Goal: Task Accomplishment & Management: Manage account settings

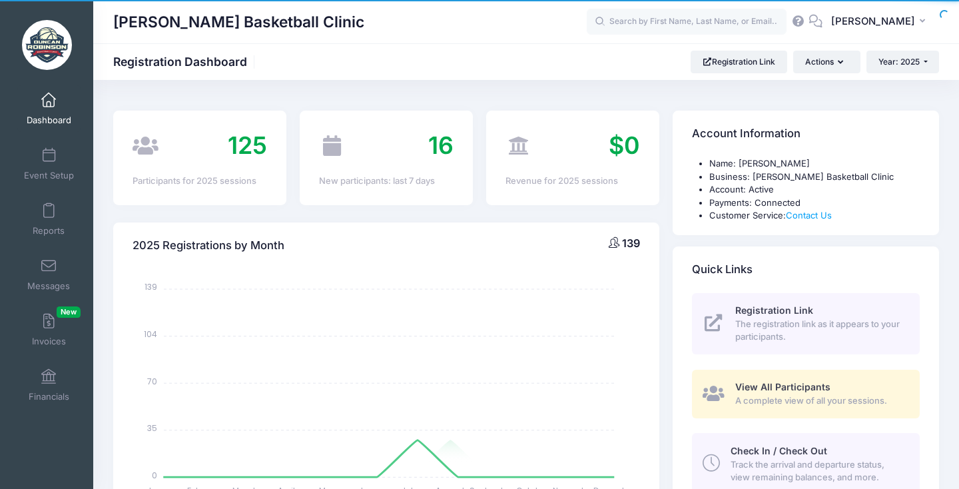
select select
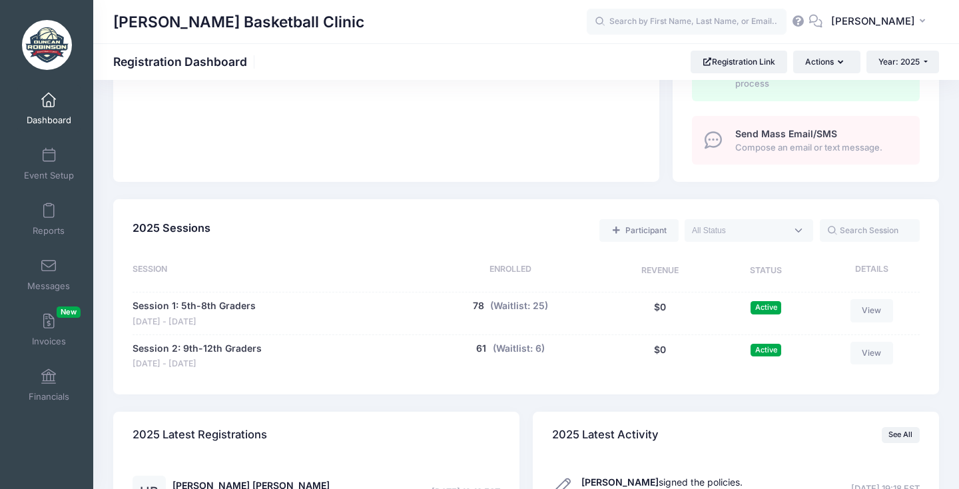
scroll to position [487, 0]
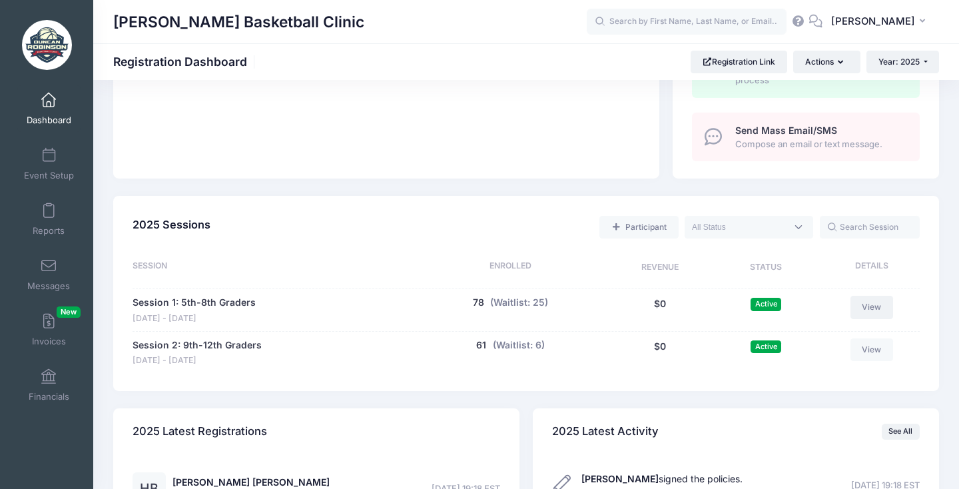
click at [874, 301] on link "View" at bounding box center [871, 307] width 43 height 23
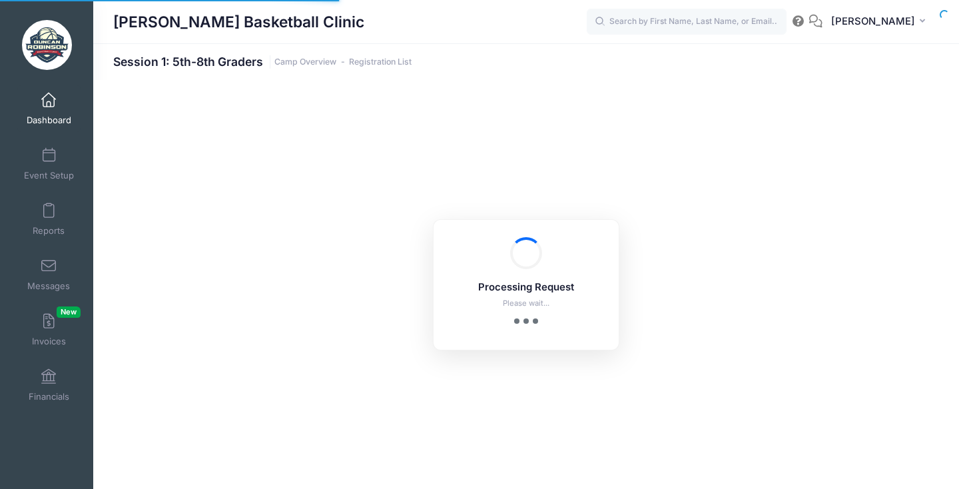
select select "10"
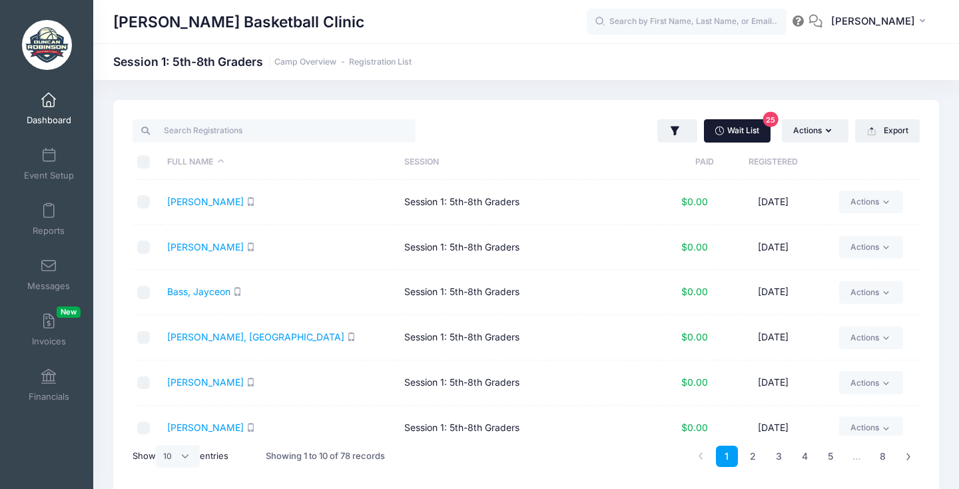
click at [737, 127] on link "Wait List 25" at bounding box center [737, 130] width 67 height 23
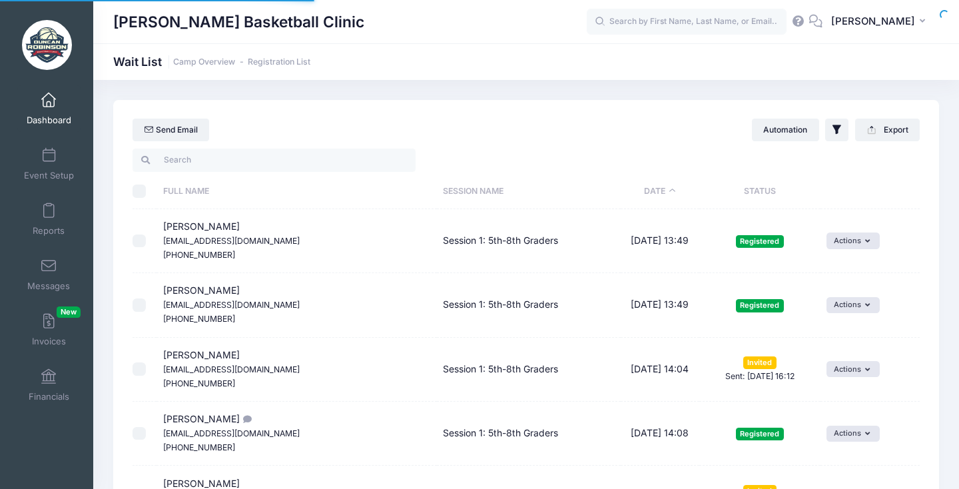
select select "50"
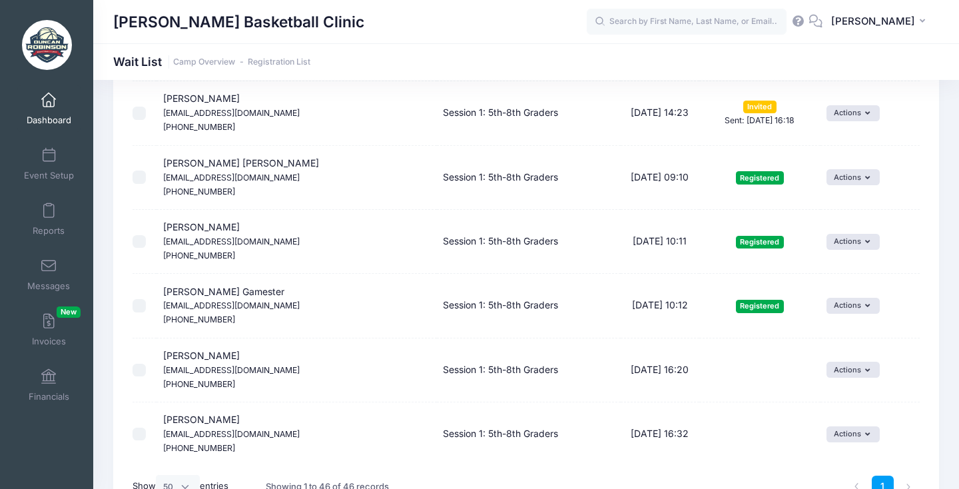
scroll to position [2693, 0]
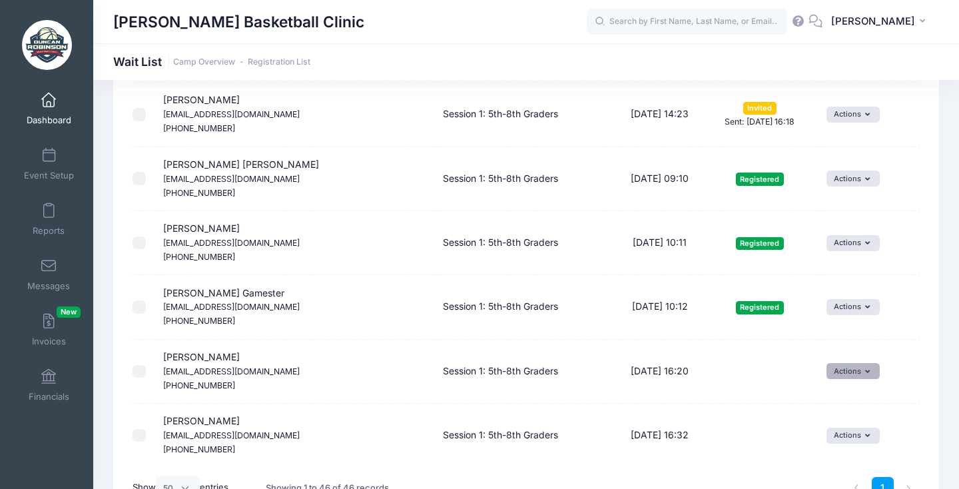
click at [830, 363] on button "Actions" at bounding box center [852, 371] width 53 height 16
click at [826, 316] on link "Invite" at bounding box center [828, 316] width 58 height 25
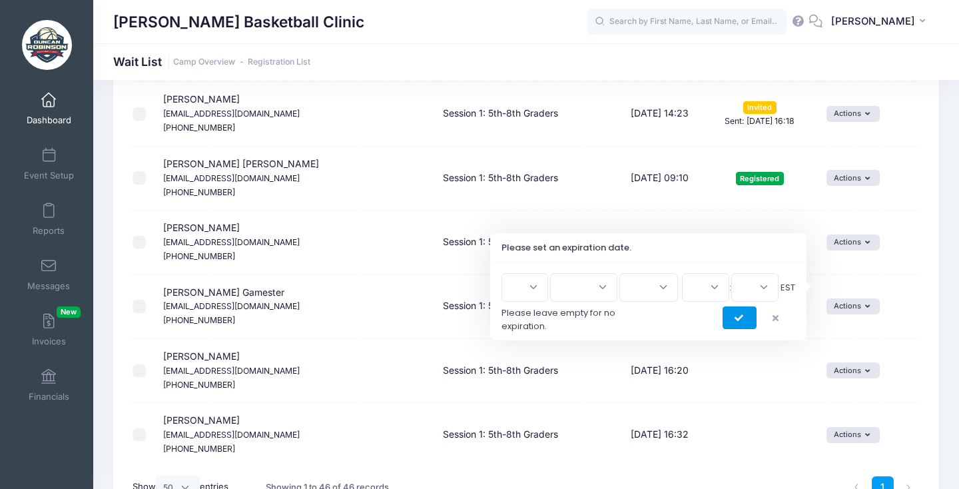
scroll to position [2693, 0]
click at [743, 319] on icon "submit" at bounding box center [739, 319] width 11 height 0
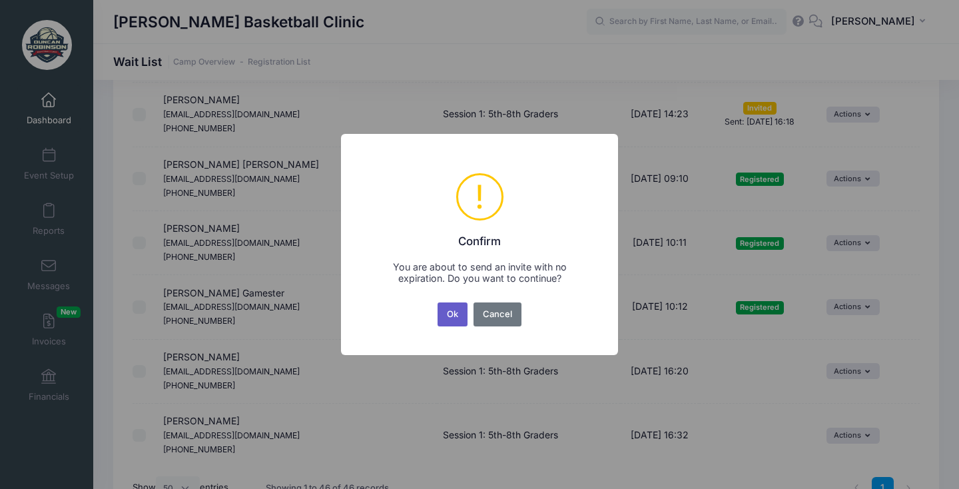
click at [455, 310] on button "Ok" at bounding box center [452, 314] width 31 height 24
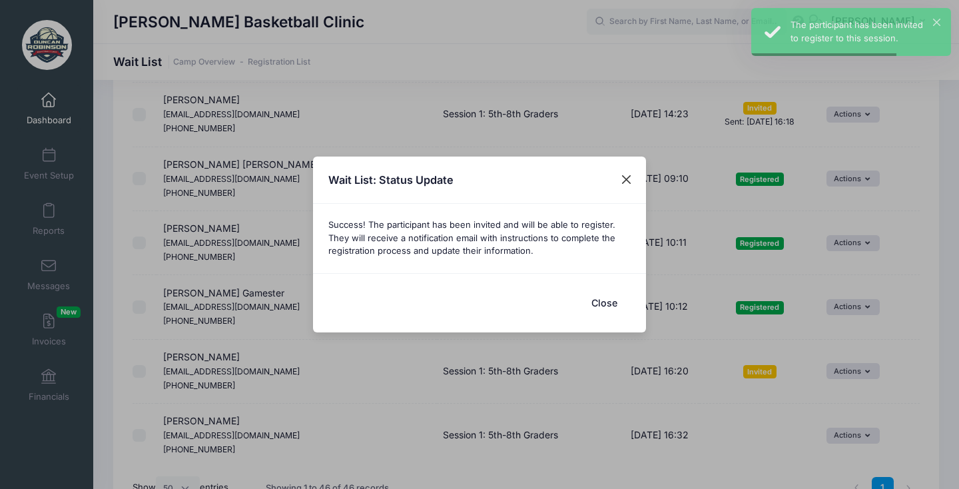
click at [622, 187] on button "Close" at bounding box center [627, 180] width 24 height 24
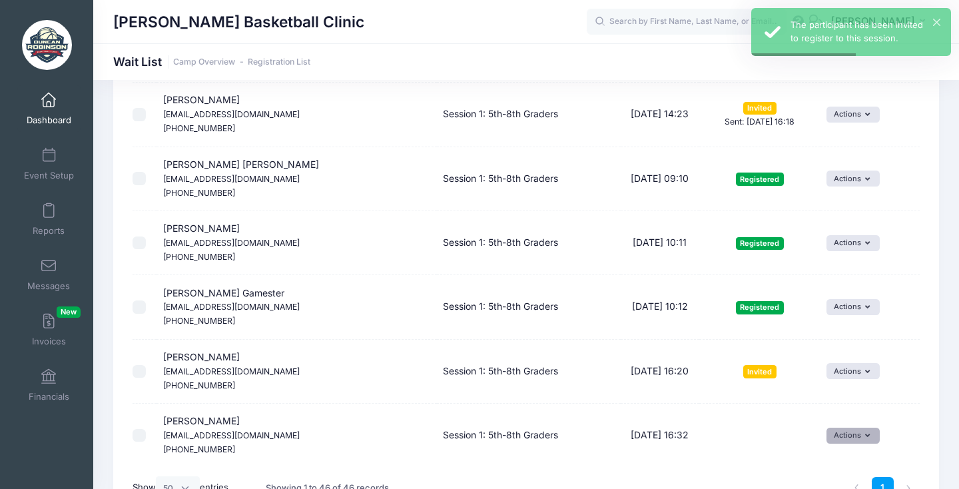
click at [826, 427] on button "Actions" at bounding box center [852, 435] width 53 height 16
click at [813, 366] on div "Invite Resend Invitation Edit Expiration Uninvite Delete" at bounding box center [828, 392] width 71 height 69
click at [814, 378] on span at bounding box center [812, 378] width 12 height 9
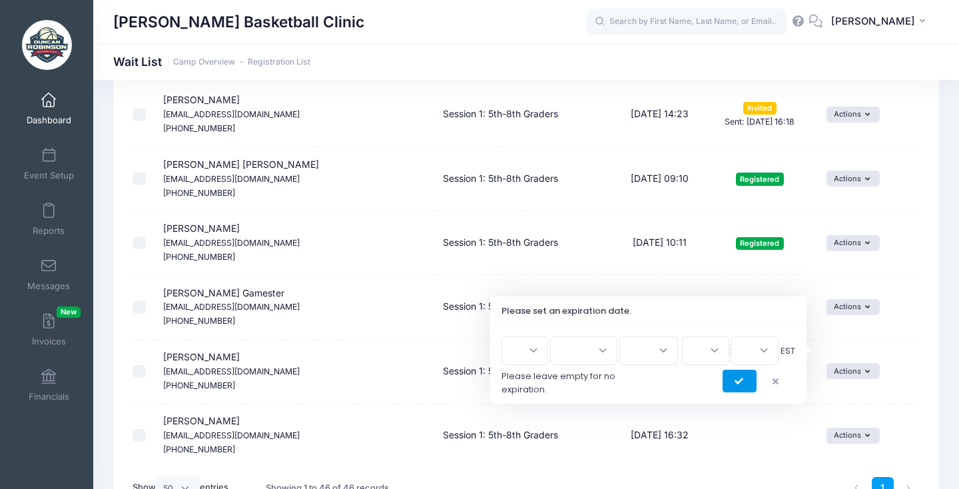
click at [742, 382] on icon "submit" at bounding box center [739, 382] width 11 height 0
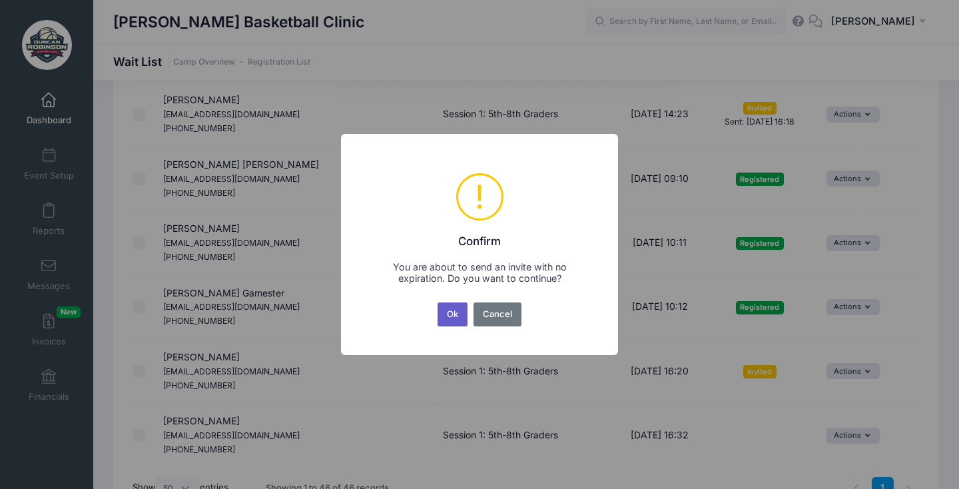
click at [445, 306] on button "Ok" at bounding box center [452, 314] width 31 height 24
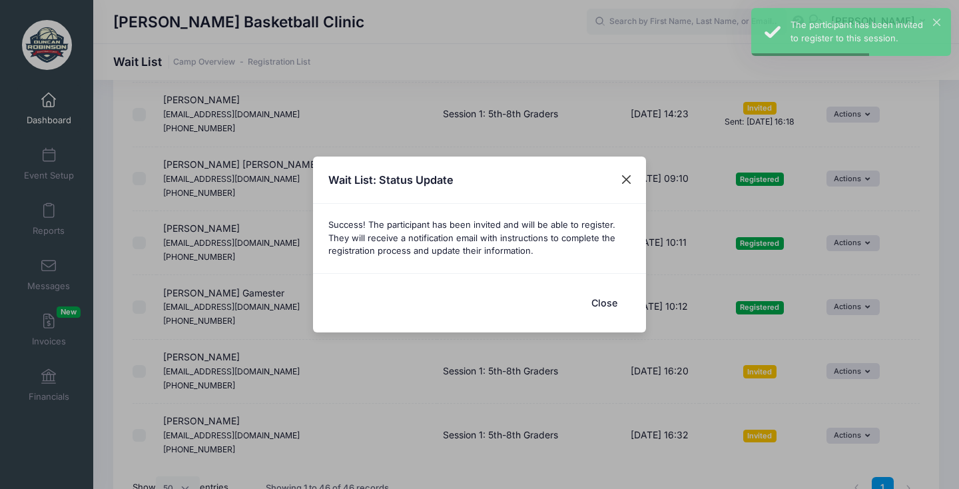
click at [629, 176] on button "Close" at bounding box center [627, 180] width 24 height 24
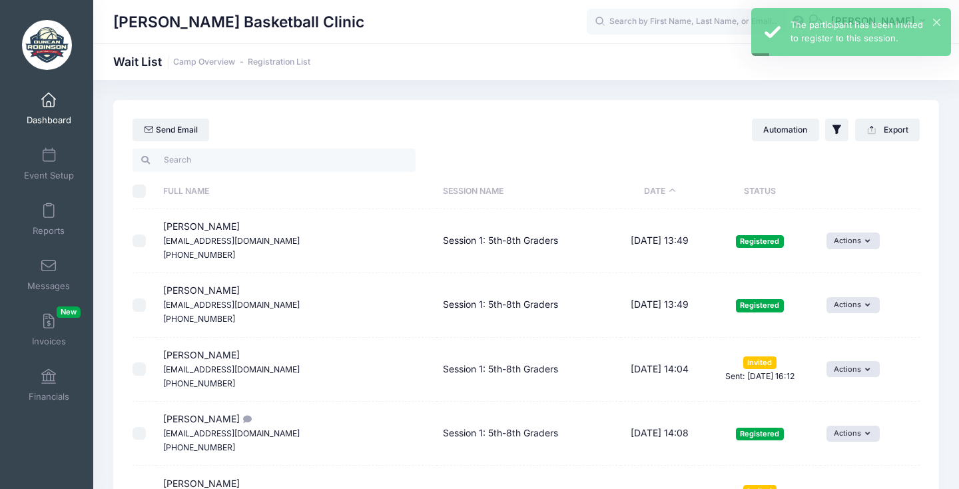
scroll to position [0, 0]
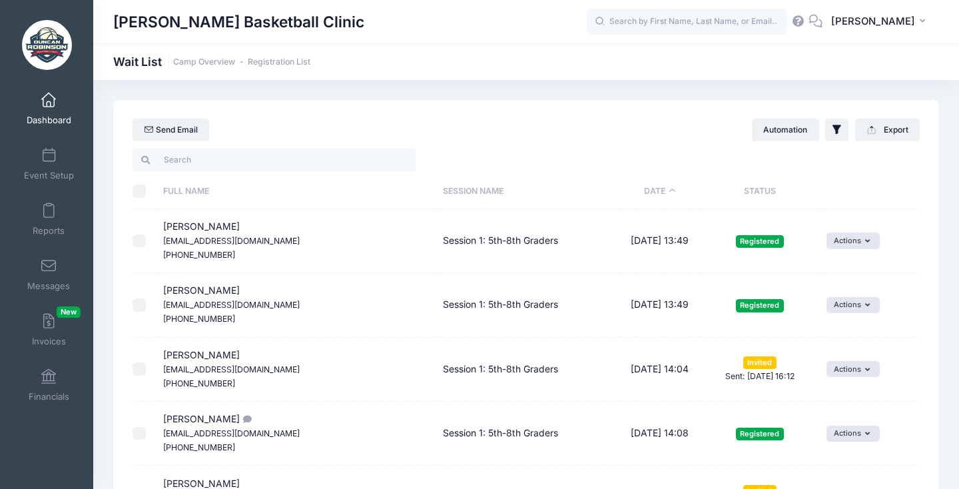
click at [49, 94] on span at bounding box center [49, 100] width 0 height 15
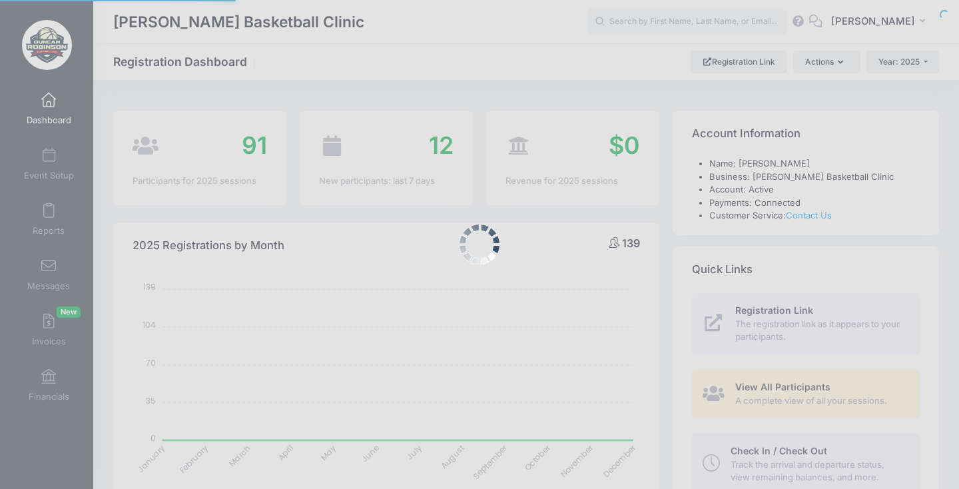
select select
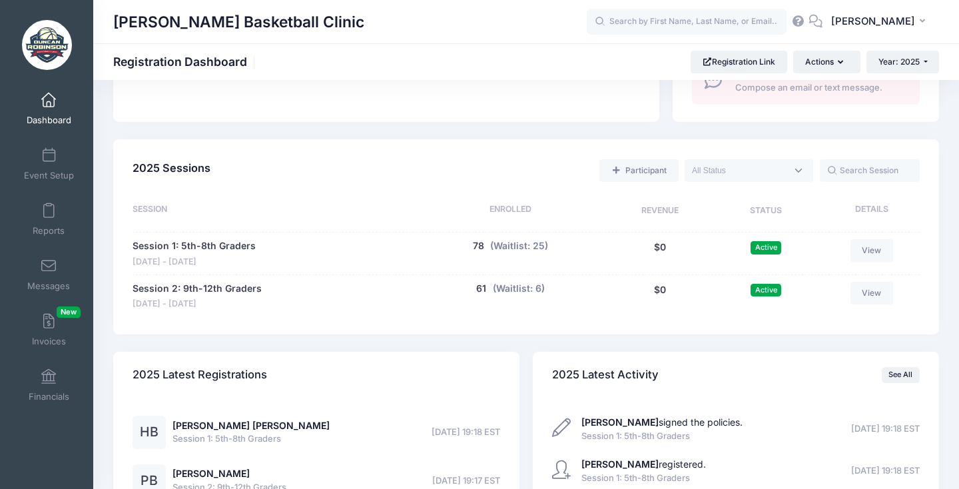
scroll to position [536, 0]
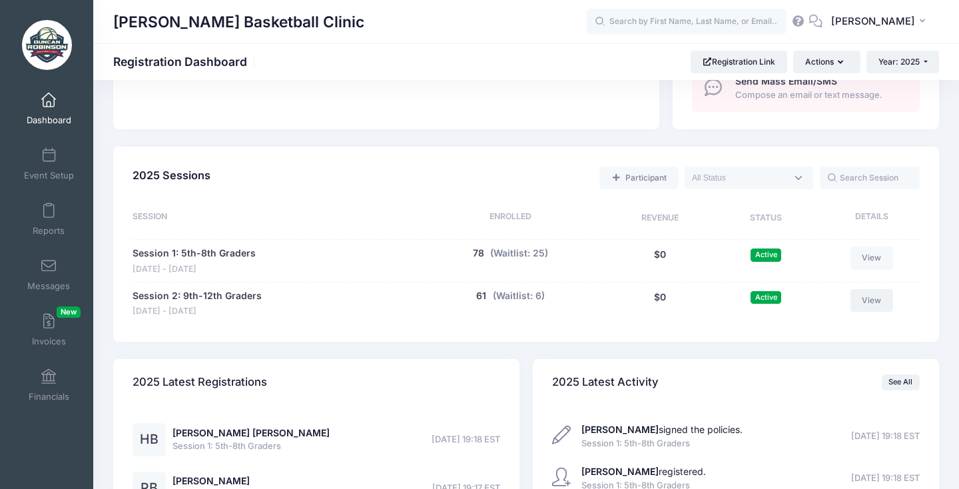
click at [867, 290] on link "View" at bounding box center [871, 300] width 43 height 23
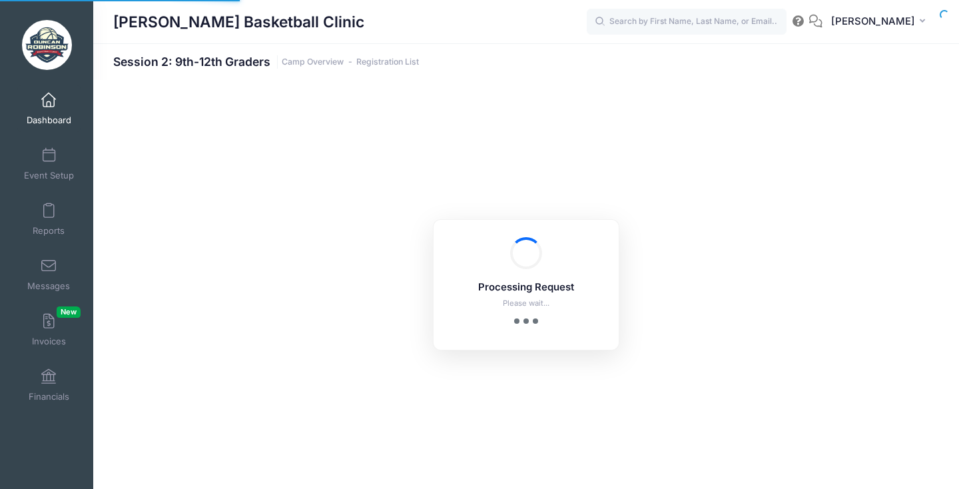
select select "10"
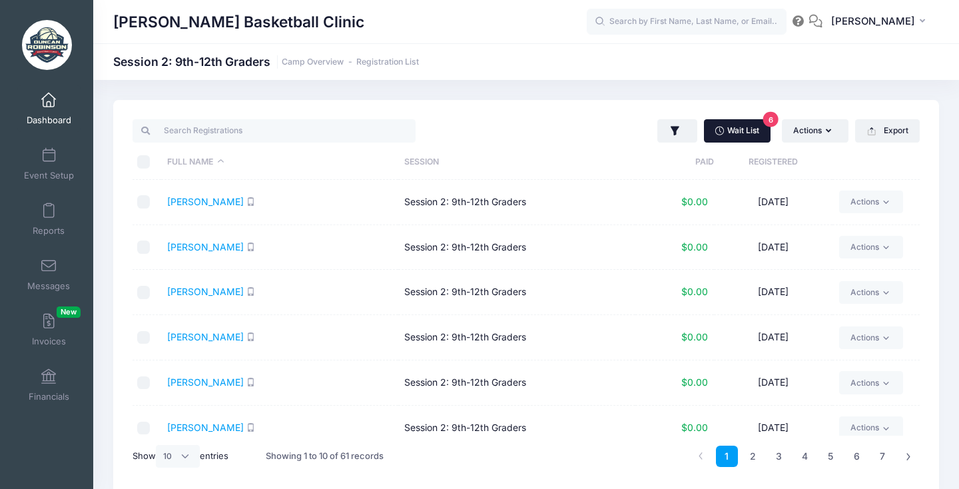
click at [726, 131] on link "Wait List 6" at bounding box center [737, 130] width 67 height 23
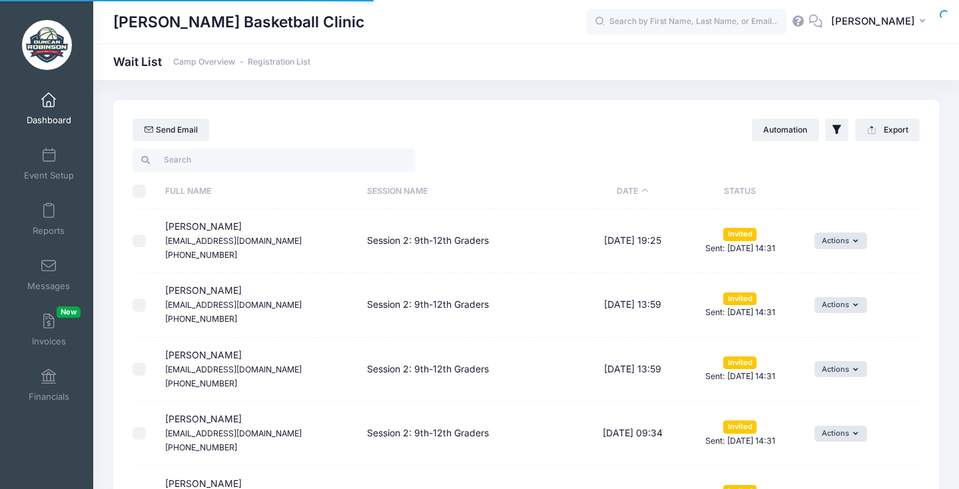
select select "50"
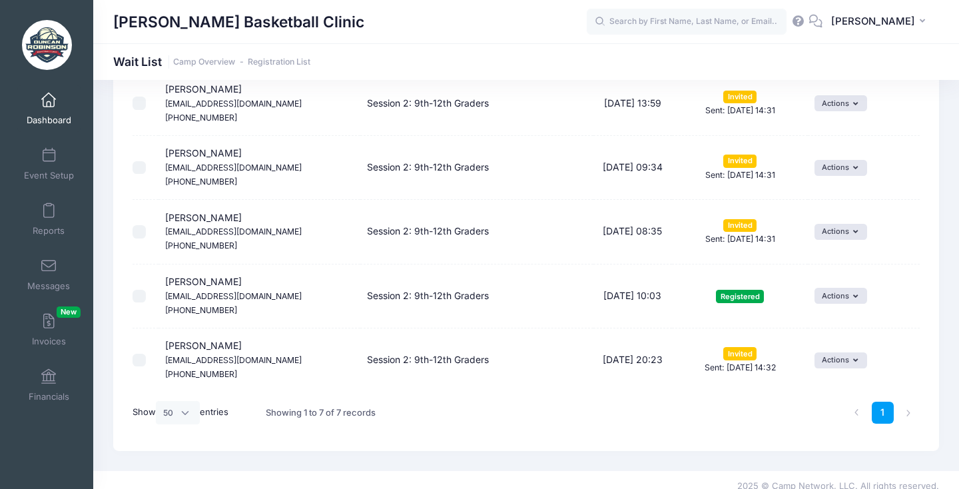
scroll to position [265, 0]
